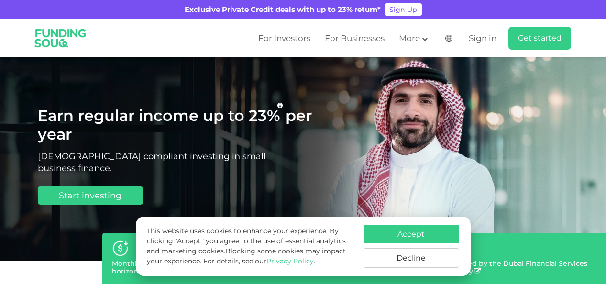
scroll to position [49, 0]
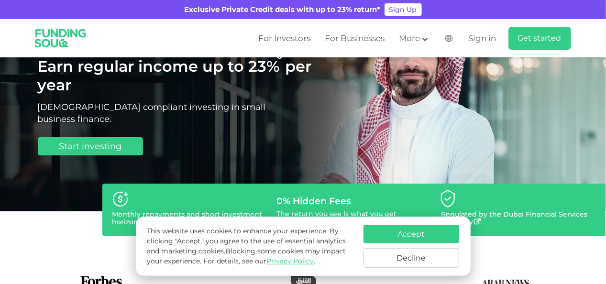
click at [407, 257] on button "Decline" at bounding box center [411, 258] width 96 height 20
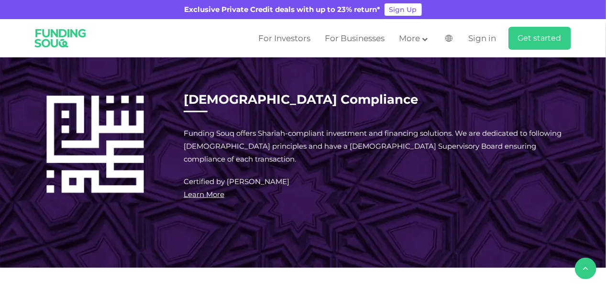
scroll to position [633, 0]
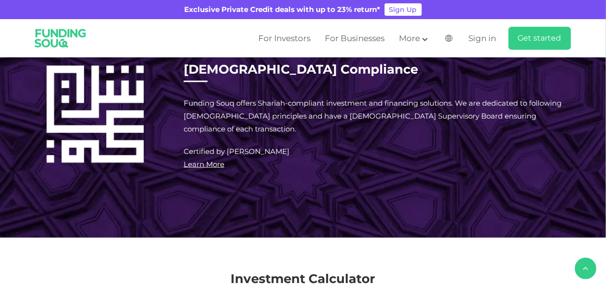
click at [324, 51] on span "8% p.a" at bounding box center [334, 46] width 31 height 10
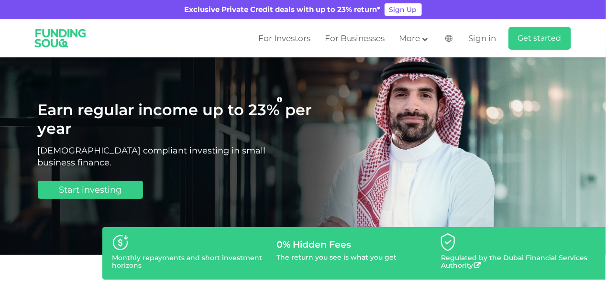
scroll to position [0, 0]
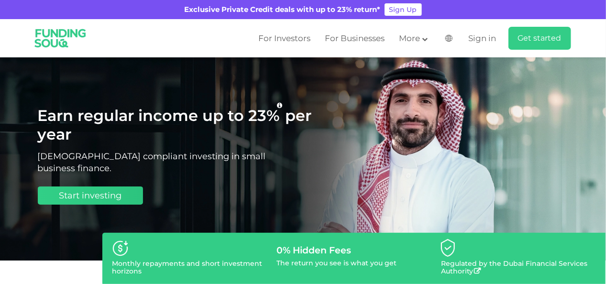
click at [117, 200] on span "Start investing" at bounding box center [90, 195] width 63 height 11
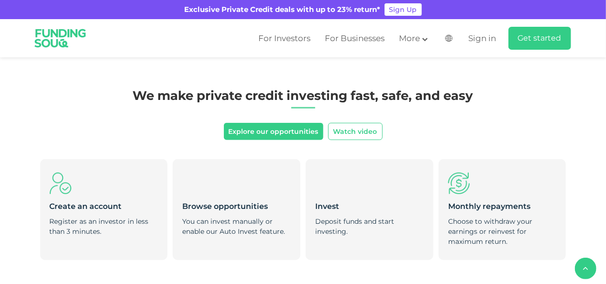
scroll to position [300, 0]
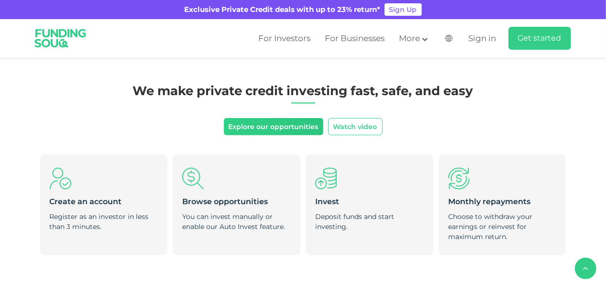
click at [262, 121] on link "Explore our opportunities" at bounding box center [273, 126] width 99 height 17
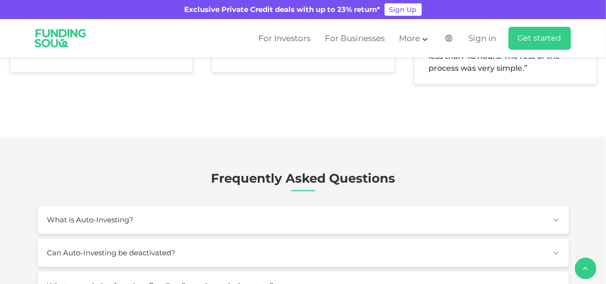
scroll to position [1142, 0]
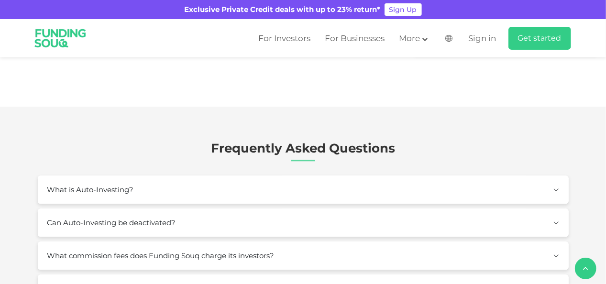
type tc-range-slider "10000"
drag, startPoint x: 70, startPoint y: 194, endPoint x: 56, endPoint y: 195, distance: 13.9
drag, startPoint x: 333, startPoint y: 194, endPoint x: 273, endPoint y: 201, distance: 60.7
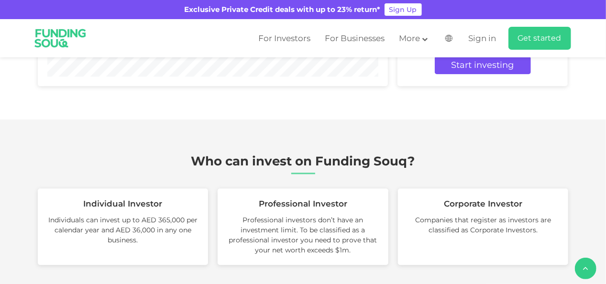
drag, startPoint x: 262, startPoint y: 228, endPoint x: 245, endPoint y: 204, distance: 28.9
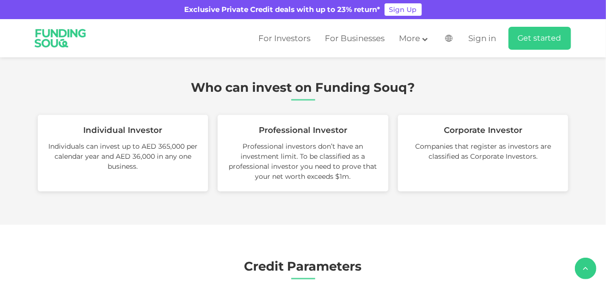
scroll to position [1185, 0]
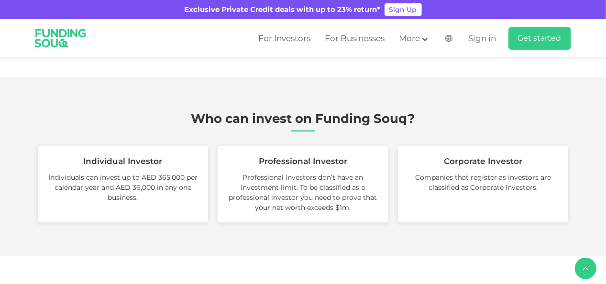
drag, startPoint x: 230, startPoint y: 154, endPoint x: 251, endPoint y: 152, distance: 21.2
type tc-range-slider "5"
drag, startPoint x: 264, startPoint y: 150, endPoint x: 382, endPoint y: 150, distance: 117.6
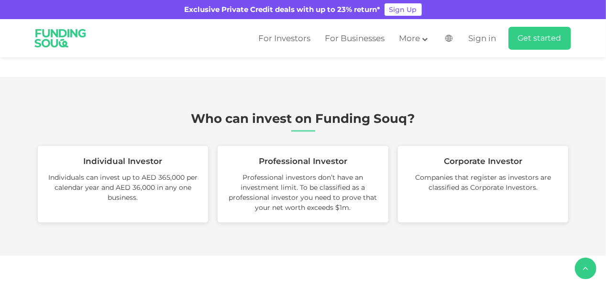
drag, startPoint x: 56, startPoint y: 160, endPoint x: 58, endPoint y: 155, distance: 5.2
drag, startPoint x: 82, startPoint y: 156, endPoint x: 62, endPoint y: 155, distance: 20.1
type tc-range-slider "10000"
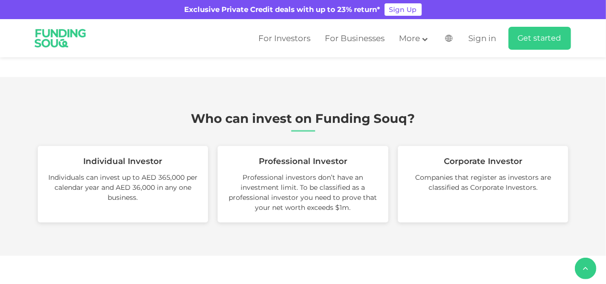
type tc-range-slider "20000"
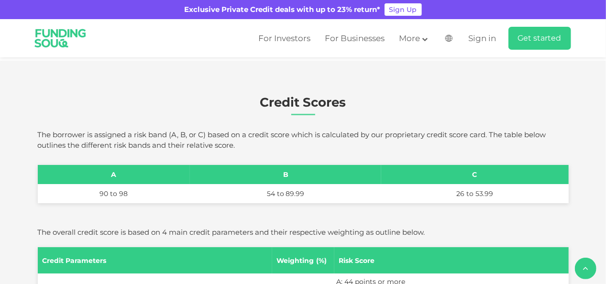
scroll to position [1699, 0]
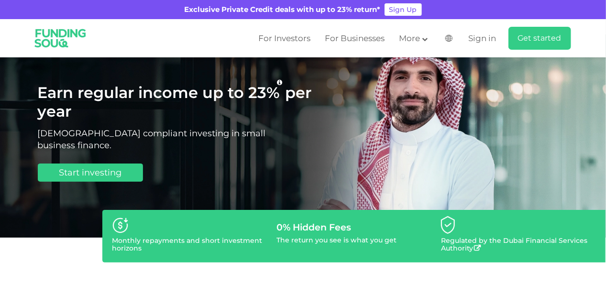
scroll to position [0, 0]
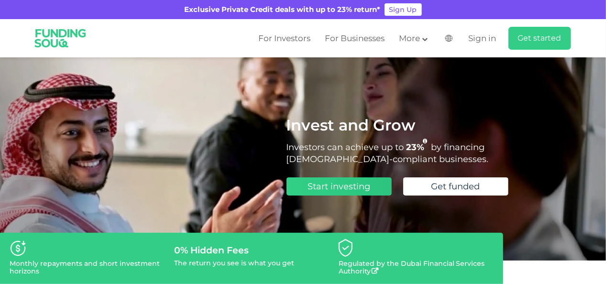
click at [341, 188] on span "Start investing" at bounding box center [339, 186] width 63 height 11
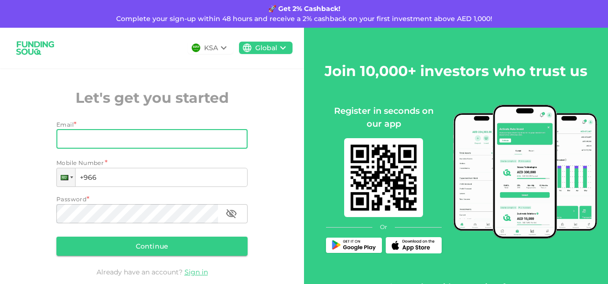
click at [102, 138] on input "Email" at bounding box center [146, 139] width 181 height 19
type input "khanhammadhk90@gmail.com"
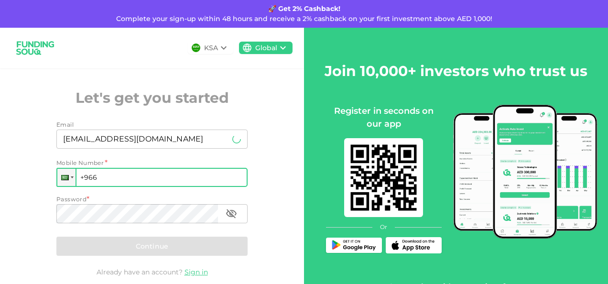
click at [118, 183] on input "+966" at bounding box center [151, 177] width 191 height 19
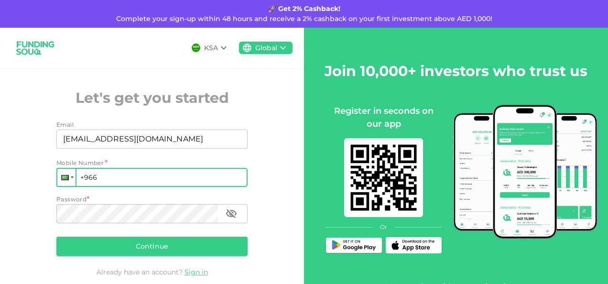
click at [59, 181] on div at bounding box center [66, 177] width 18 height 17
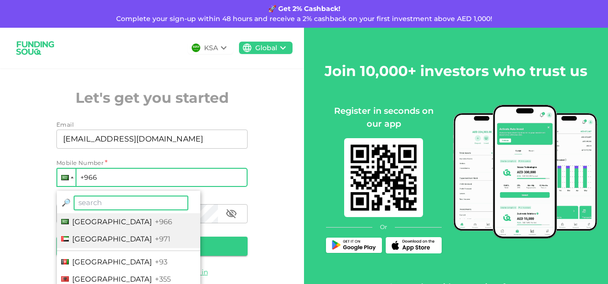
click at [96, 236] on span "United Arab Emirates" at bounding box center [112, 238] width 80 height 9
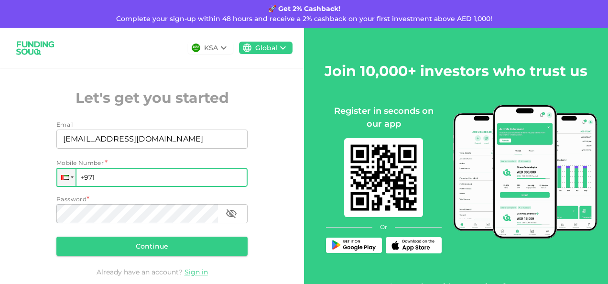
click at [129, 185] on input "+971" at bounding box center [151, 177] width 191 height 19
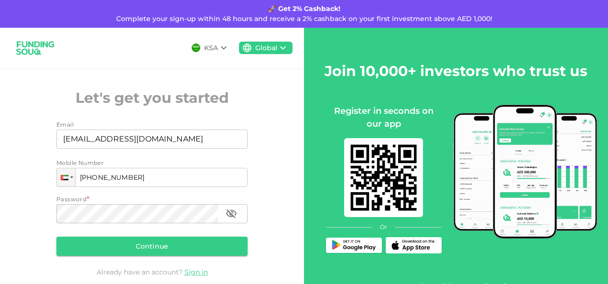
type input "+971 545 012 763"
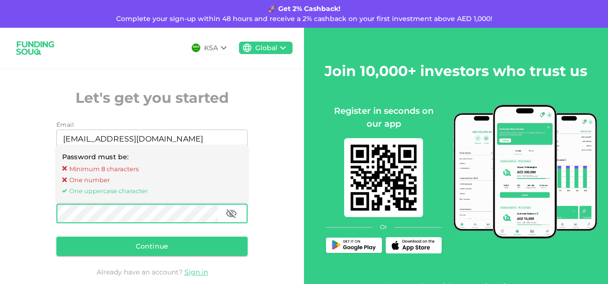
click at [226, 212] on icon "button" at bounding box center [231, 213] width 11 height 11
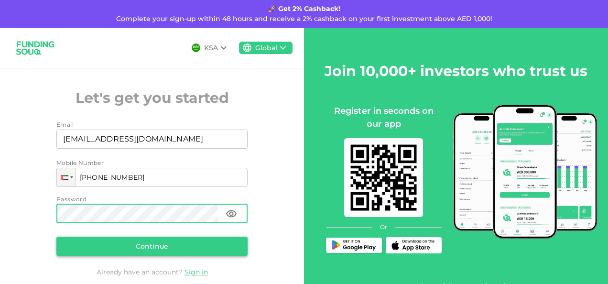
click at [118, 246] on button "Continue" at bounding box center [151, 246] width 191 height 19
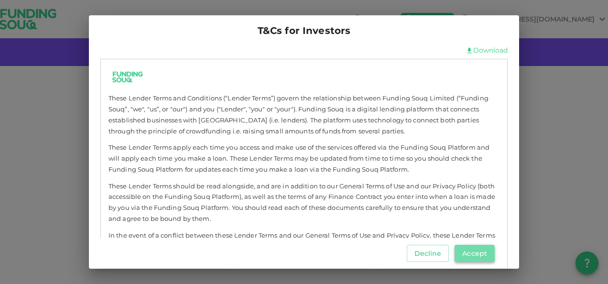
click at [468, 256] on button "Accept" at bounding box center [475, 253] width 40 height 17
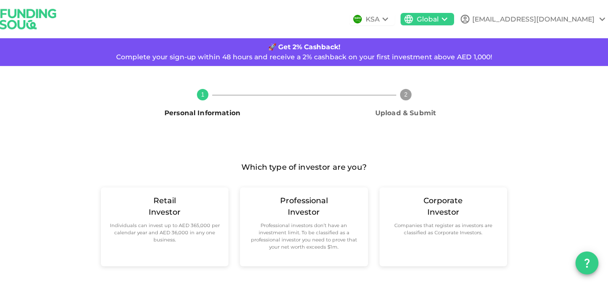
scroll to position [13, 0]
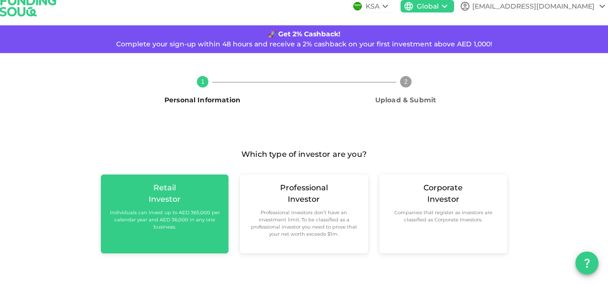
click at [162, 194] on div "Investor" at bounding box center [165, 199] width 32 height 11
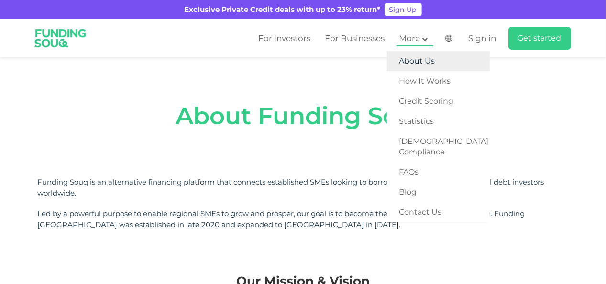
click at [418, 53] on link "About Us" at bounding box center [438, 61] width 103 height 20
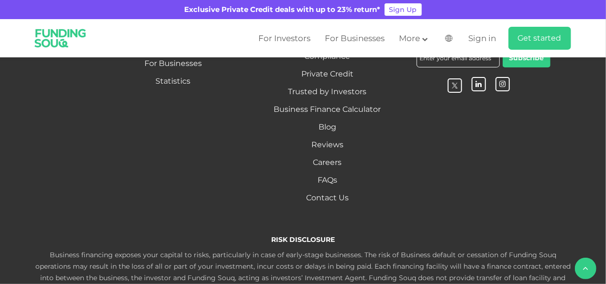
scroll to position [1549, 0]
click at [187, 50] on link "For Investors" at bounding box center [173, 45] width 50 height 9
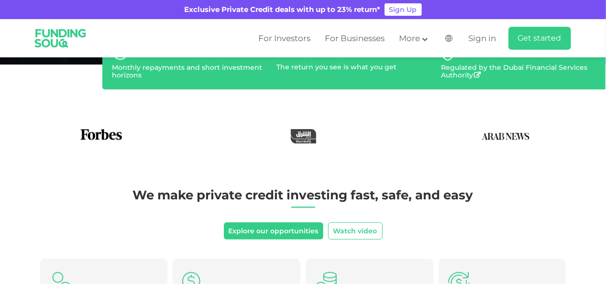
scroll to position [184, 0]
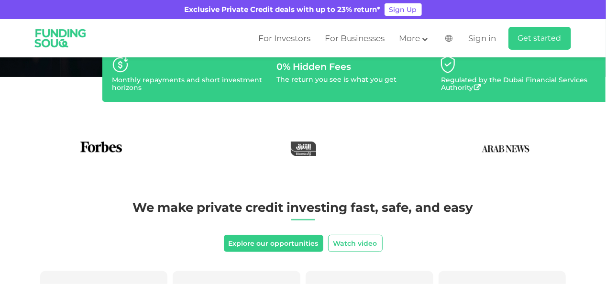
click at [300, 145] on img at bounding box center [304, 149] width 26 height 14
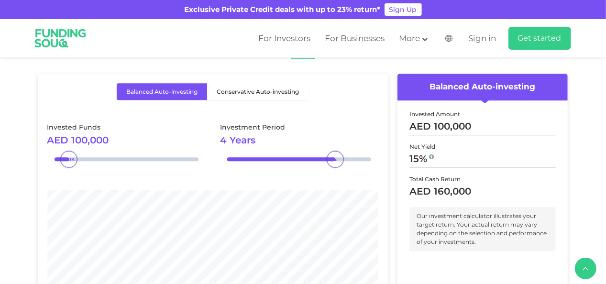
scroll to position [1184, 0]
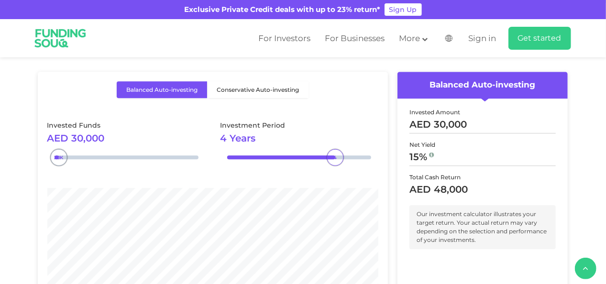
type tc-range-slider "10000"
type tc-range-slider "20000"
drag, startPoint x: 67, startPoint y: 155, endPoint x: 57, endPoint y: 154, distance: 9.6
click at [57, 154] on div "10K" at bounding box center [55, 157] width 17 height 17
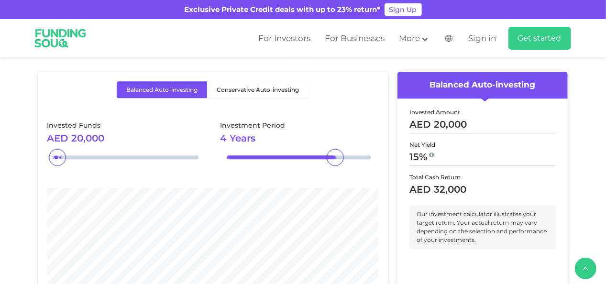
click at [465, 114] on div "Invested Amount" at bounding box center [482, 112] width 146 height 9
click at [462, 129] on div "AED 20,000" at bounding box center [482, 126] width 146 height 14
click at [456, 125] on span "20,000" at bounding box center [450, 123] width 33 height 11
type tc-range-slider "10000"
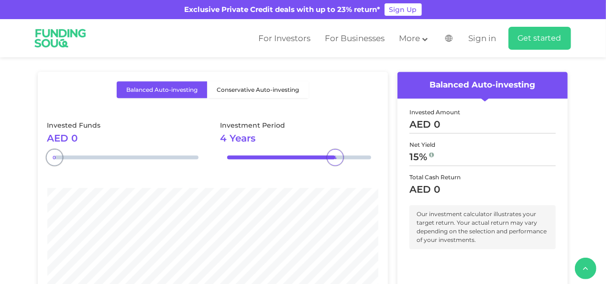
click at [55, 154] on div "0" at bounding box center [54, 157] width 17 height 17
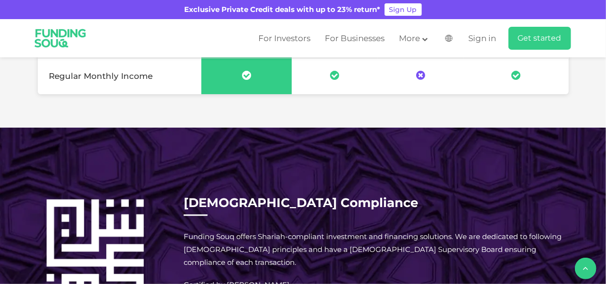
scroll to position [768, 0]
